Goal: Task Accomplishment & Management: Complete application form

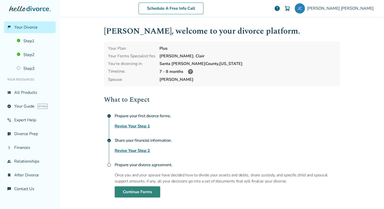
click at [140, 192] on link "Continue Forms" at bounding box center [138, 191] width 46 height 11
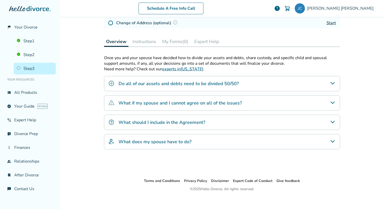
scroll to position [93, 0]
click at [154, 86] on div "Do all of our assets and debts need to be divided 50/50?" at bounding box center [222, 83] width 236 height 15
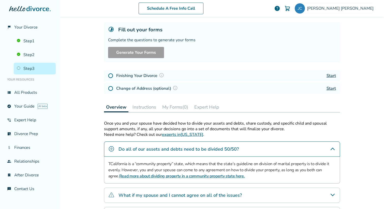
scroll to position [26, 0]
click at [129, 32] on h5 "Fill out your forms" at bounding box center [140, 30] width 44 height 7
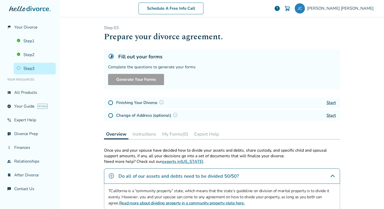
scroll to position [0, 0]
click at [145, 133] on button "Instructions" at bounding box center [145, 134] width 28 height 10
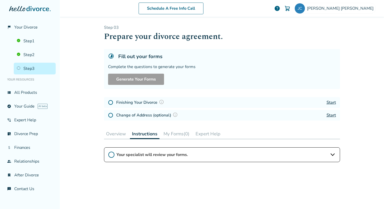
click at [177, 135] on button "My Forms (0)" at bounding box center [177, 134] width 30 height 10
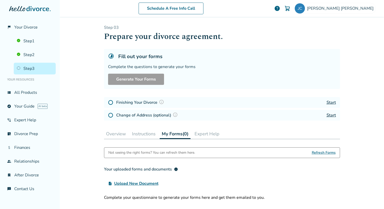
click at [115, 131] on button "Overview" at bounding box center [116, 134] width 24 height 10
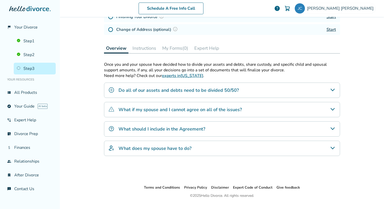
scroll to position [90, 0]
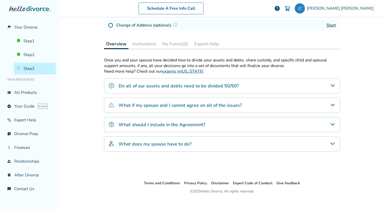
click at [137, 128] on div "What should I include in the Agreement?" at bounding box center [222, 124] width 236 height 15
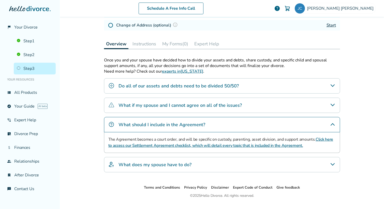
click at [148, 107] on h4 "What if my spouse and I cannot agree on all of the issues?" at bounding box center [180, 105] width 123 height 7
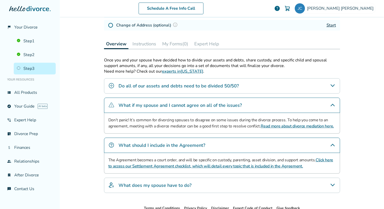
click at [152, 92] on div "Do all of our assets and debts need to be divided 50/50?" at bounding box center [222, 85] width 236 height 15
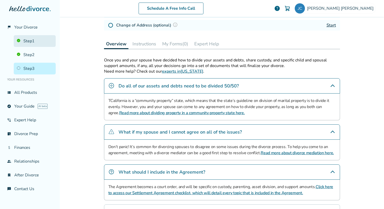
click at [36, 40] on link "Step 1" at bounding box center [35, 41] width 42 height 12
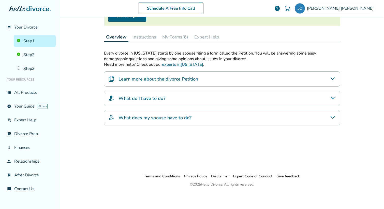
scroll to position [25, 0]
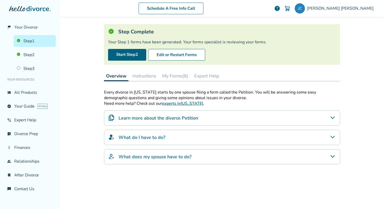
click at [174, 75] on button "My Forms (6)" at bounding box center [175, 76] width 30 height 10
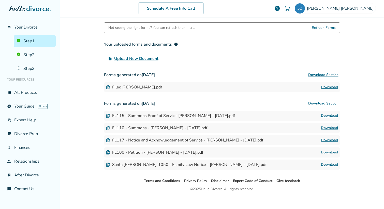
scroll to position [92, 0]
click at [356, 100] on div "Schedule A Free Info Call [PERSON_NAME] help Schedule A Free Call [PERSON_NAME]…" at bounding box center [222, 104] width 324 height 209
click at [32, 55] on link "Step 2" at bounding box center [35, 55] width 42 height 12
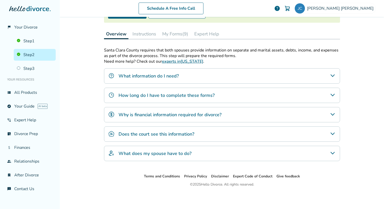
scroll to position [25, 0]
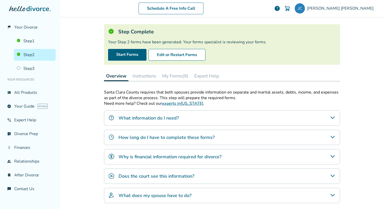
click at [185, 76] on button "My Forms (9)" at bounding box center [175, 76] width 30 height 10
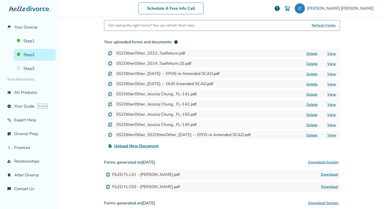
scroll to position [94, 0]
click at [31, 39] on link "Step 1" at bounding box center [35, 41] width 42 height 12
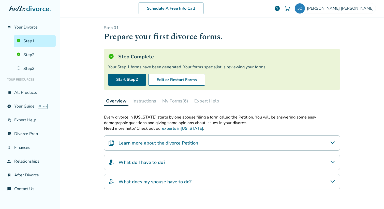
scroll to position [0, 0]
click at [177, 101] on button "My Forms (6)" at bounding box center [175, 100] width 30 height 10
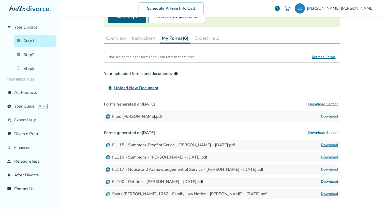
scroll to position [63, 0]
click at [322, 155] on link "Download" at bounding box center [329, 157] width 17 height 6
click at [324, 181] on link "Download" at bounding box center [329, 181] width 17 height 6
